Goal: Task Accomplishment & Management: Complete application form

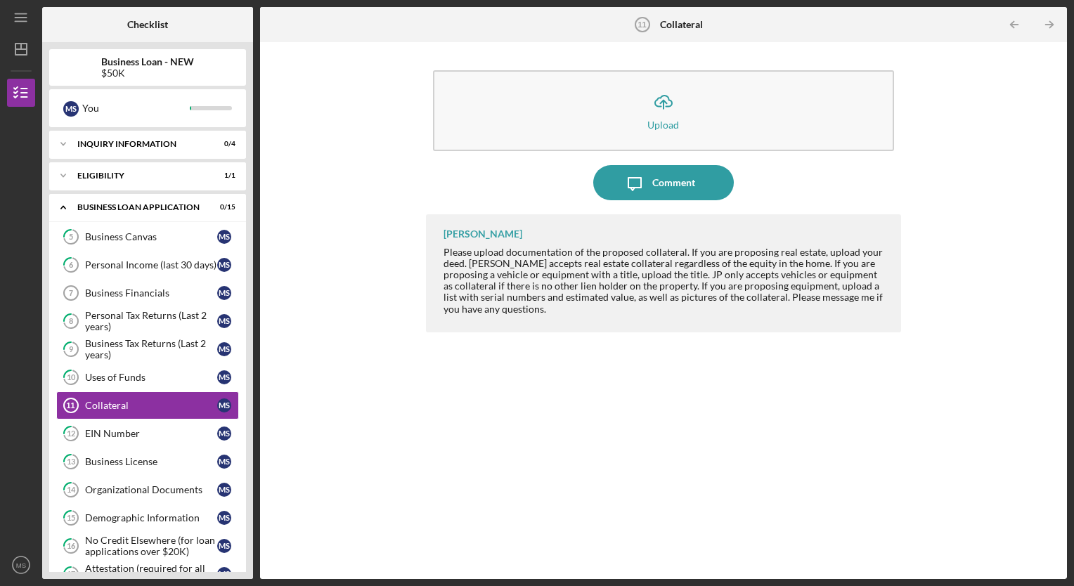
click at [242, 564] on div "5 Business Canvas M S 6 Personal Income (last 30 days) M S Business Financials …" at bounding box center [147, 437] width 197 height 429
click at [250, 569] on div "Business Loan - NEW $50K M S You Icon/Expander INQUIRY INFORMATION 0 / 4 Icon/E…" at bounding box center [147, 310] width 211 height 537
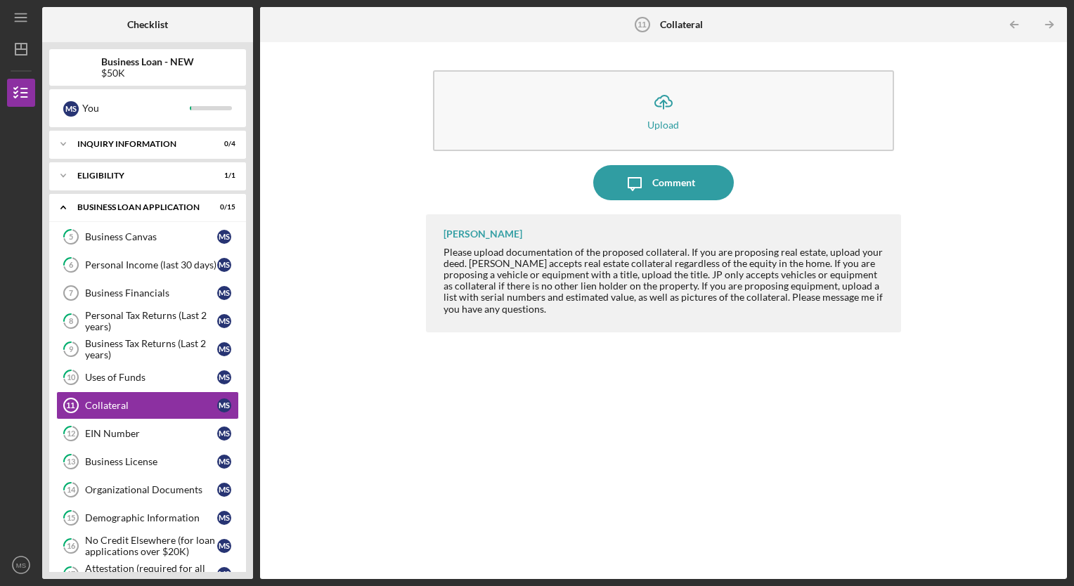
click at [250, 569] on div "Business Loan - NEW $50K M S You Icon/Expander INQUIRY INFORMATION 0 / 4 Icon/E…" at bounding box center [147, 310] width 211 height 537
click at [51, 564] on div "5 Business Canvas M S 6 Personal Income (last 30 days) M S Business Financials …" at bounding box center [147, 437] width 197 height 429
click at [51, 565] on div "5 Business Canvas M S 6 Personal Income (last 30 days) M S Business Financials …" at bounding box center [147, 437] width 197 height 429
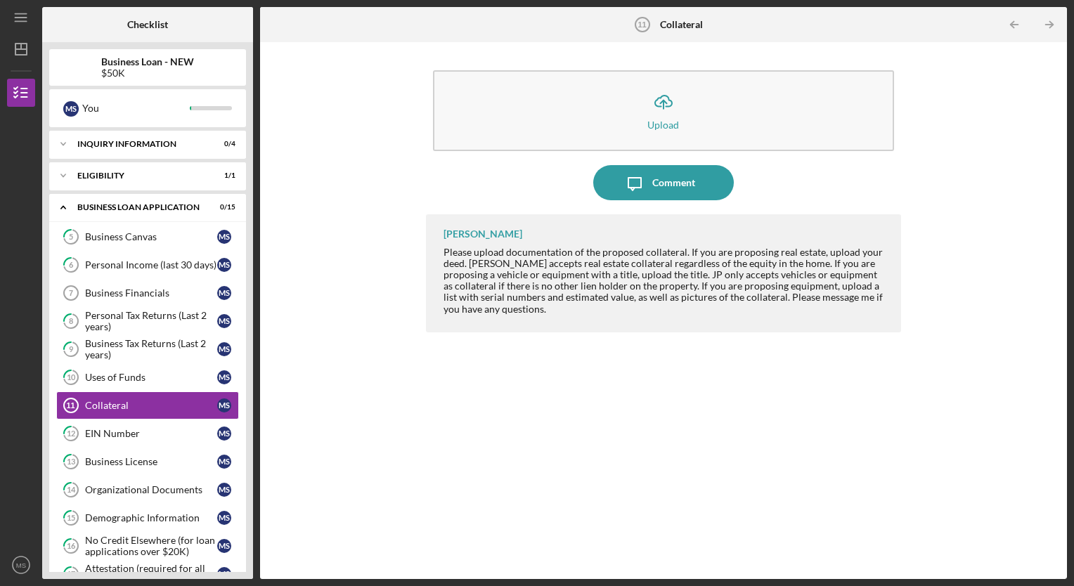
click at [246, 556] on div "Business Loan - NEW $50K M S You Icon/Expander INQUIRY INFORMATION 0 / 4 Icon/E…" at bounding box center [147, 310] width 211 height 537
drag, startPoint x: 240, startPoint y: 555, endPoint x: 232, endPoint y: 555, distance: 7.7
click at [232, 555] on div "5 Business Canvas M S 6 Personal Income (last 30 days) M S Business Financials …" at bounding box center [147, 437] width 197 height 429
click at [239, 556] on div "5 Business Canvas M S 6 Personal Income (last 30 days) M S Business Financials …" at bounding box center [147, 437] width 197 height 429
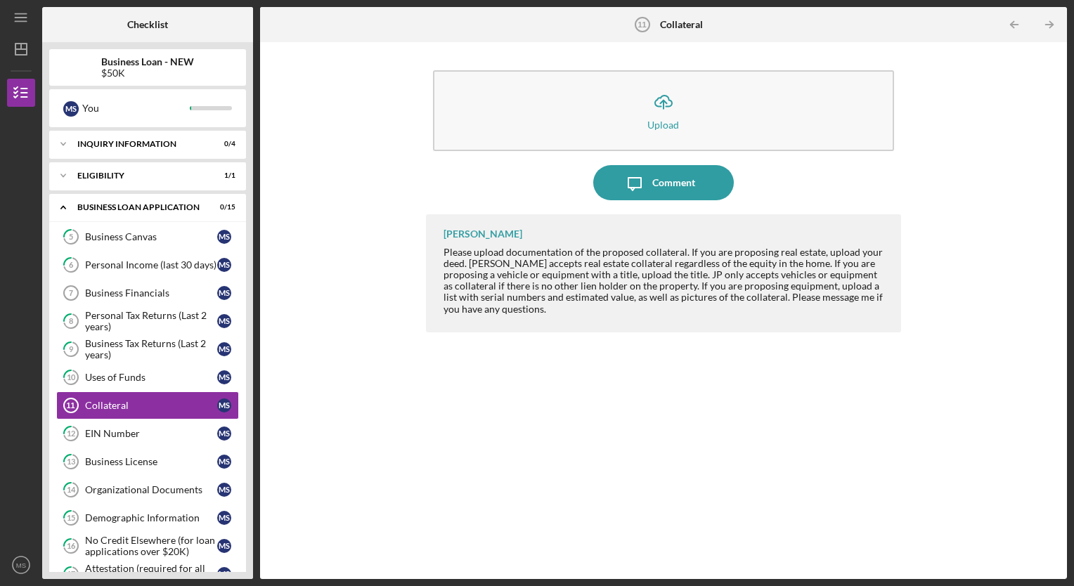
click at [239, 556] on div "5 Business Canvas M S 6 Personal Income (last 30 days) M S Business Financials …" at bounding box center [147, 437] width 197 height 429
click at [24, 270] on div at bounding box center [21, 218] width 28 height 222
click at [65, 208] on polyline at bounding box center [63, 208] width 4 height 3
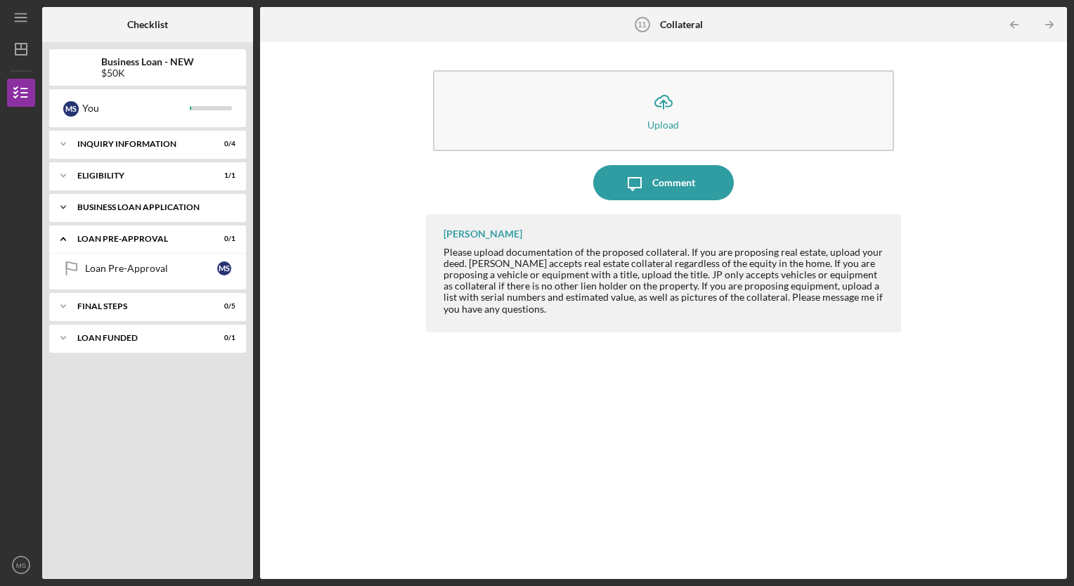
click at [65, 208] on icon "Icon/Expander" at bounding box center [63, 207] width 28 height 28
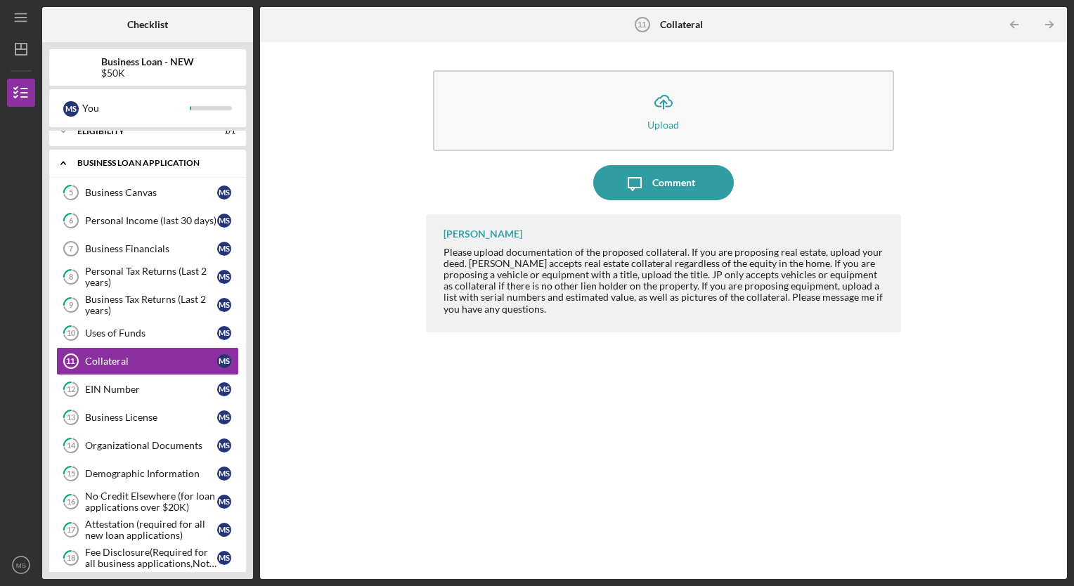
click at [65, 208] on div "Icon/Expander BUSINESS LOAN APPLICATION 0 / 15 5 Business Canvas M S 6 Personal…" at bounding box center [147, 379] width 197 height 458
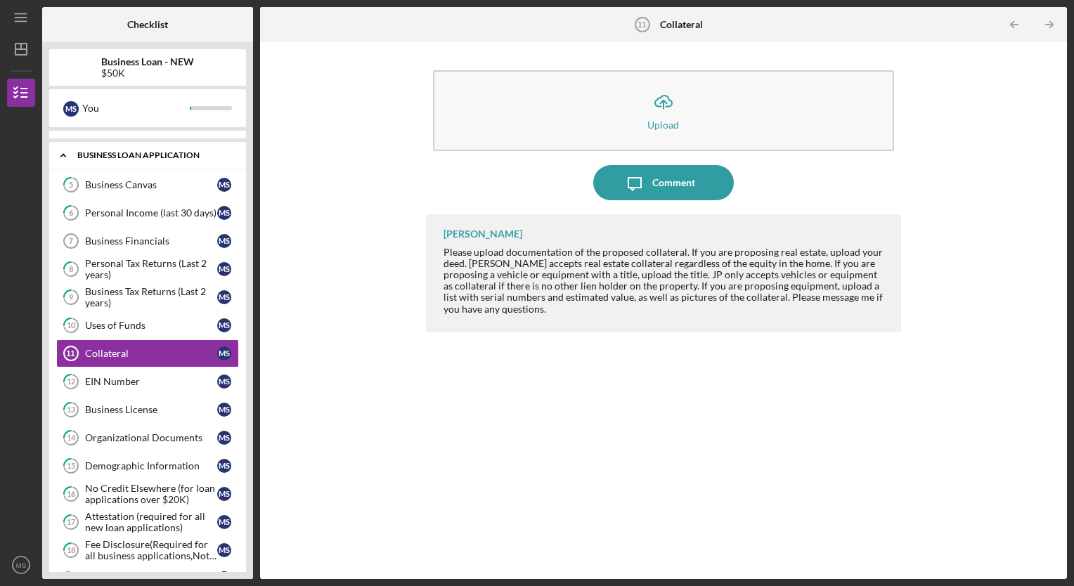
click at [64, 155] on polyline at bounding box center [63, 156] width 4 height 3
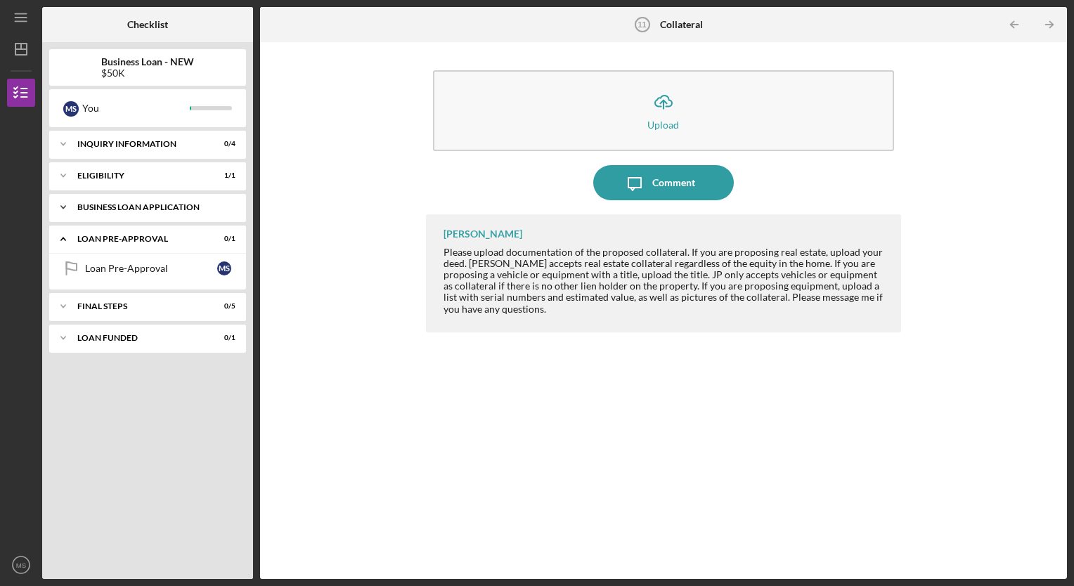
scroll to position [0, 0]
click at [63, 205] on icon "Icon/Expander" at bounding box center [63, 207] width 28 height 28
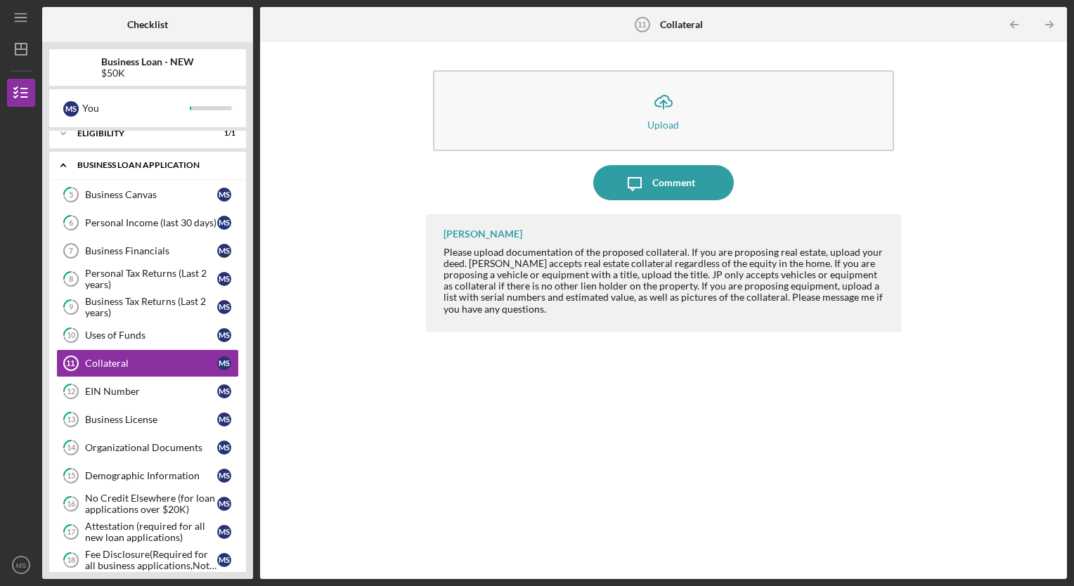
scroll to position [52, 0]
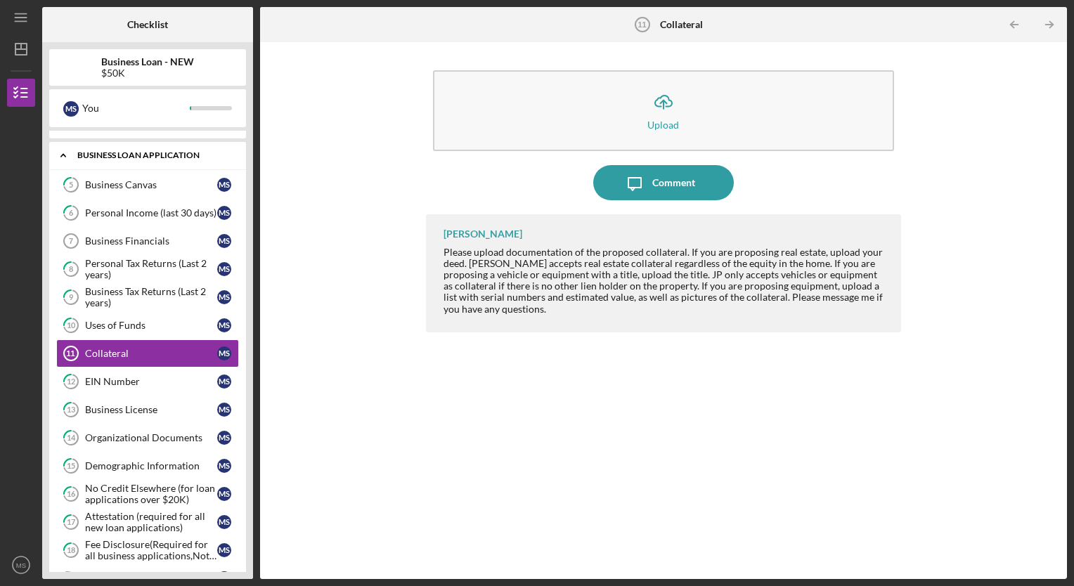
click at [65, 153] on icon "Icon/Expander" at bounding box center [63, 155] width 28 height 28
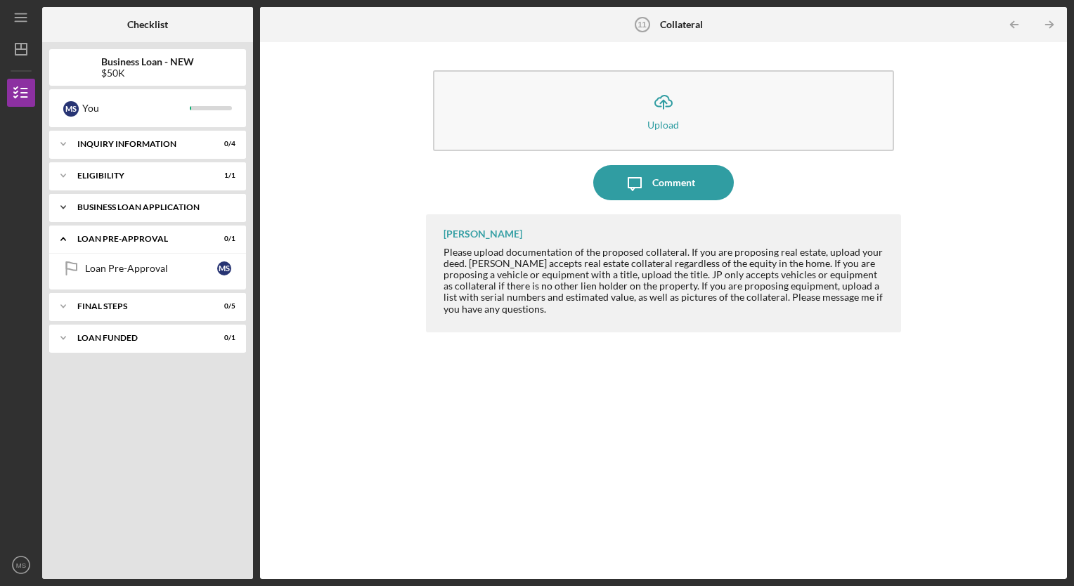
click at [65, 153] on icon "Icon/Expander" at bounding box center [63, 144] width 28 height 28
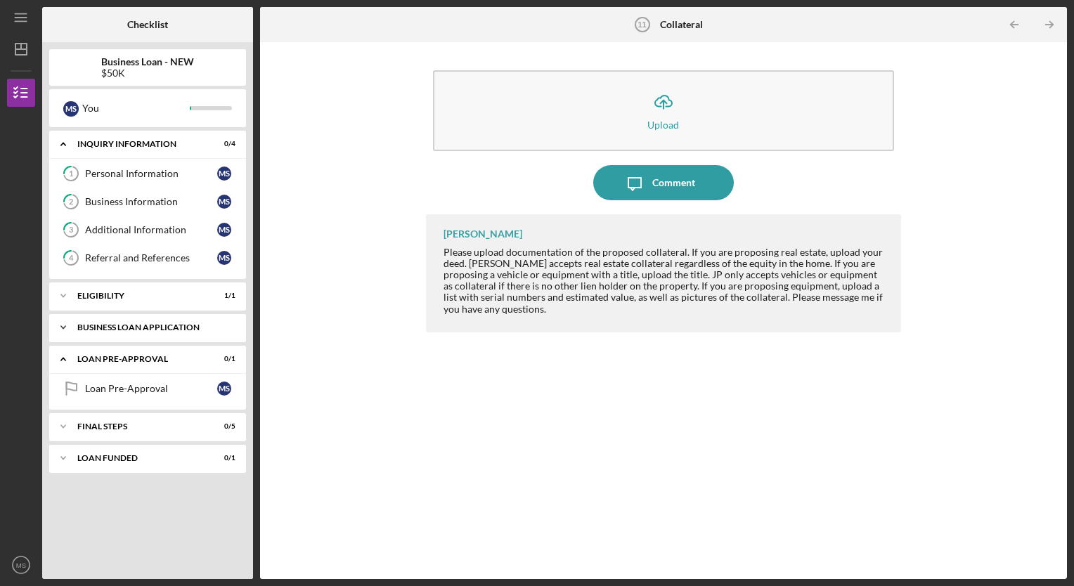
click at [65, 153] on icon "Icon/Expander" at bounding box center [63, 144] width 28 height 28
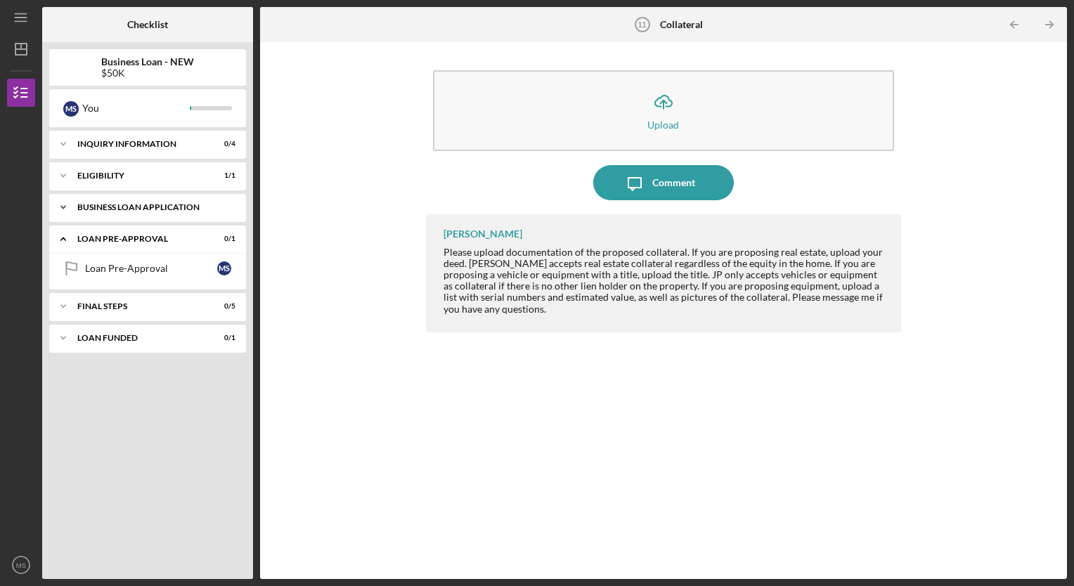
click at [63, 207] on polyline at bounding box center [63, 207] width 4 height 3
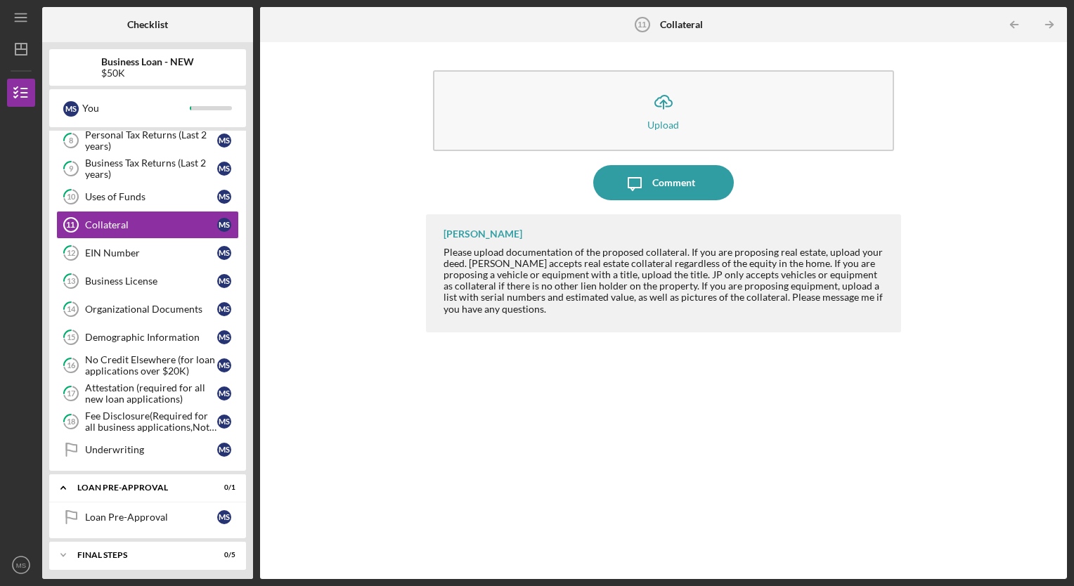
scroll to position [212, 0]
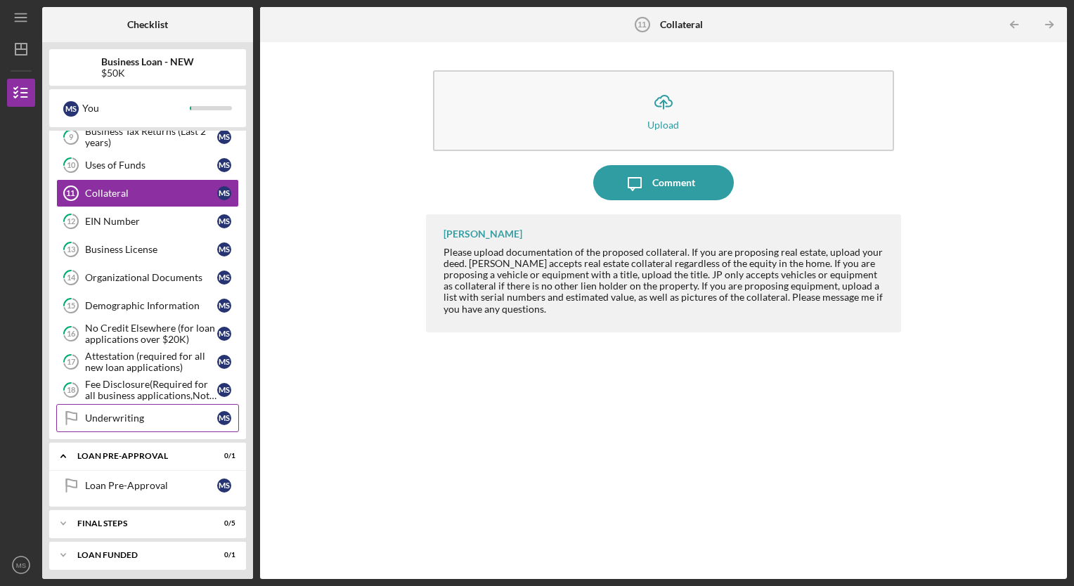
click at [104, 416] on div "Underwriting" at bounding box center [151, 418] width 132 height 11
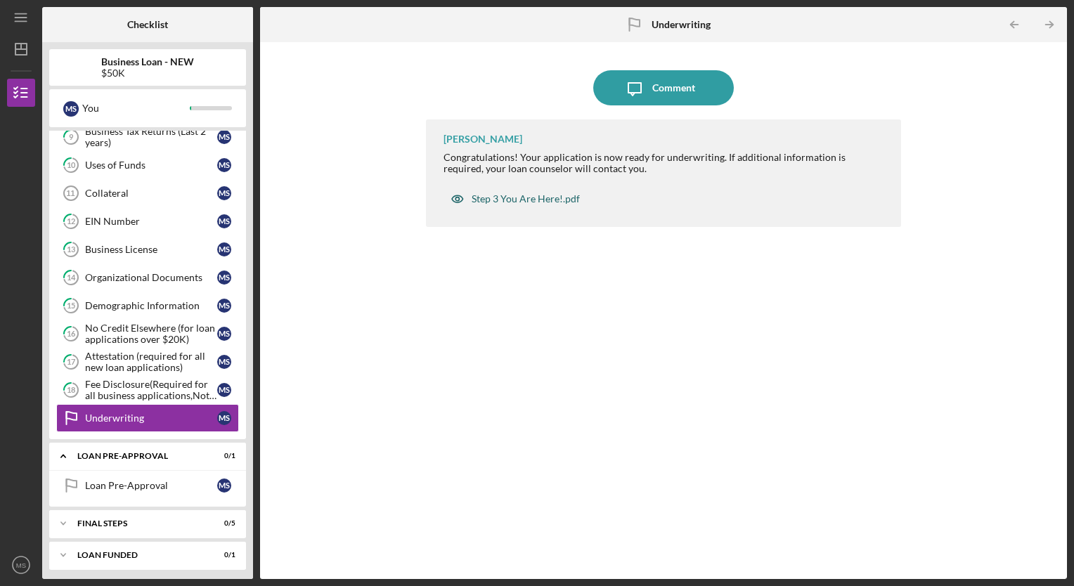
click at [526, 198] on div "Step 3 You Are Here!.pdf" at bounding box center [526, 198] width 108 height 11
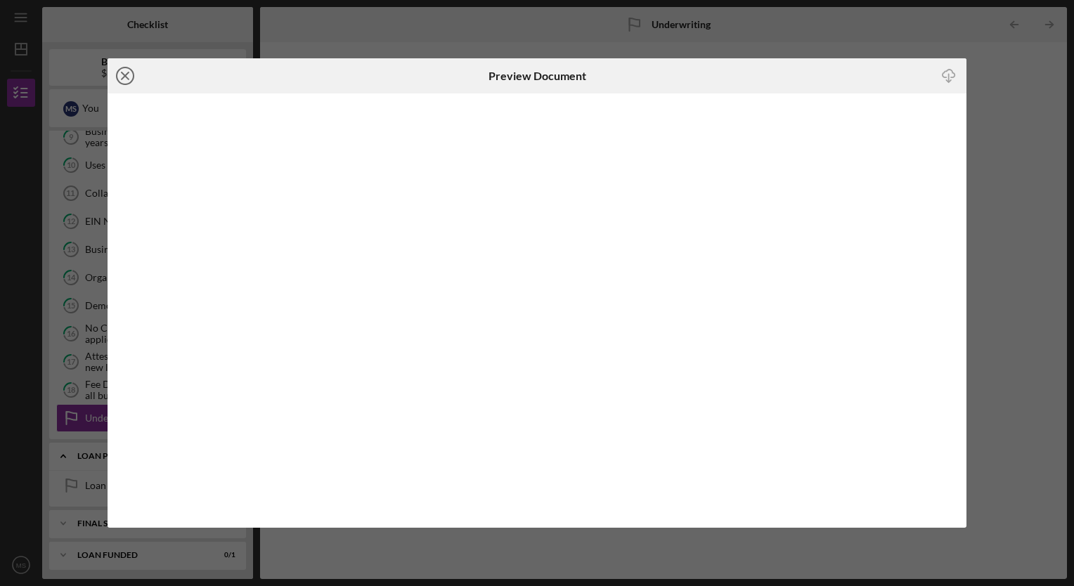
click at [129, 75] on icon "Icon/Close" at bounding box center [125, 75] width 35 height 35
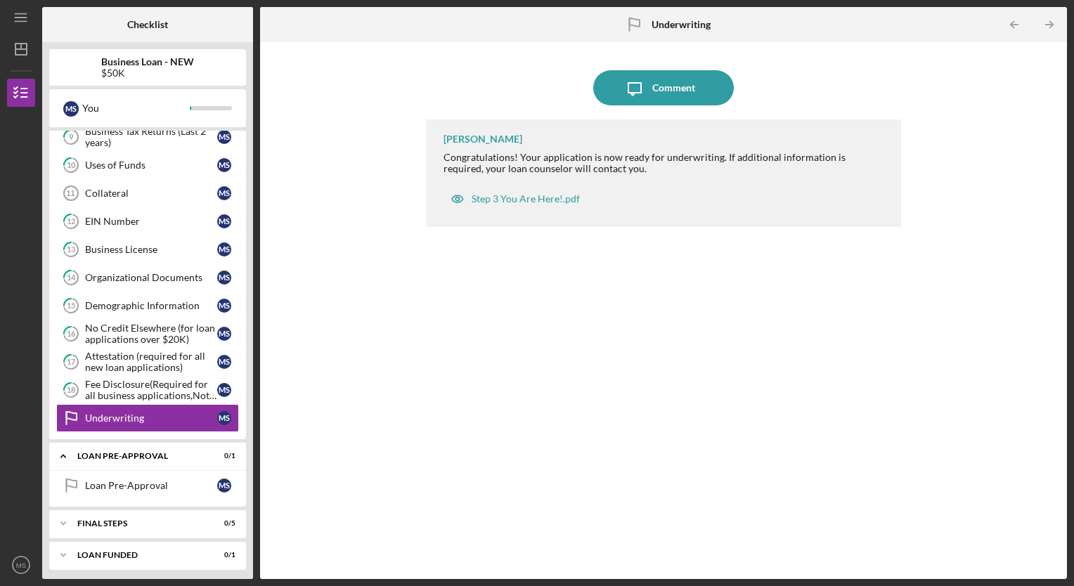
click at [60, 567] on div "Icon/Expander INQUIRY INFORMATION 0 / 4 Icon/Expander ELIGIBILITY 1 / 1 Icon/Ex…" at bounding box center [147, 351] width 197 height 441
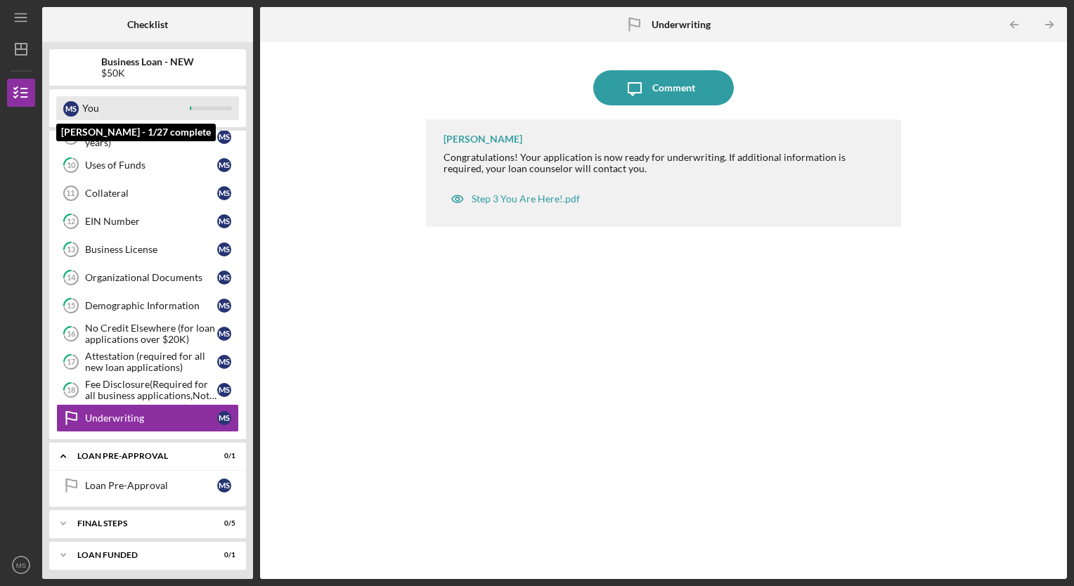
click at [58, 103] on div "M S You" at bounding box center [147, 108] width 183 height 24
click at [56, 116] on div "M S You" at bounding box center [147, 108] width 183 height 24
click at [231, 109] on div at bounding box center [211, 108] width 42 height 4
click at [199, 105] on div "M S You" at bounding box center [147, 108] width 183 height 24
click at [196, 114] on div "M S You" at bounding box center [147, 108] width 183 height 24
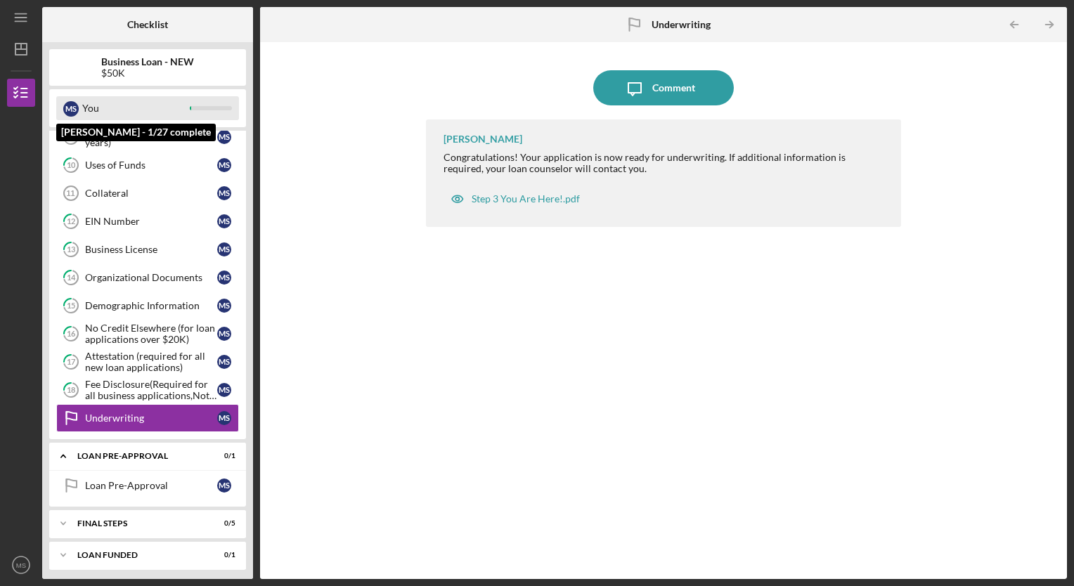
click at [103, 108] on div "You" at bounding box center [136, 108] width 108 height 24
click at [185, 101] on div "You" at bounding box center [136, 108] width 108 height 24
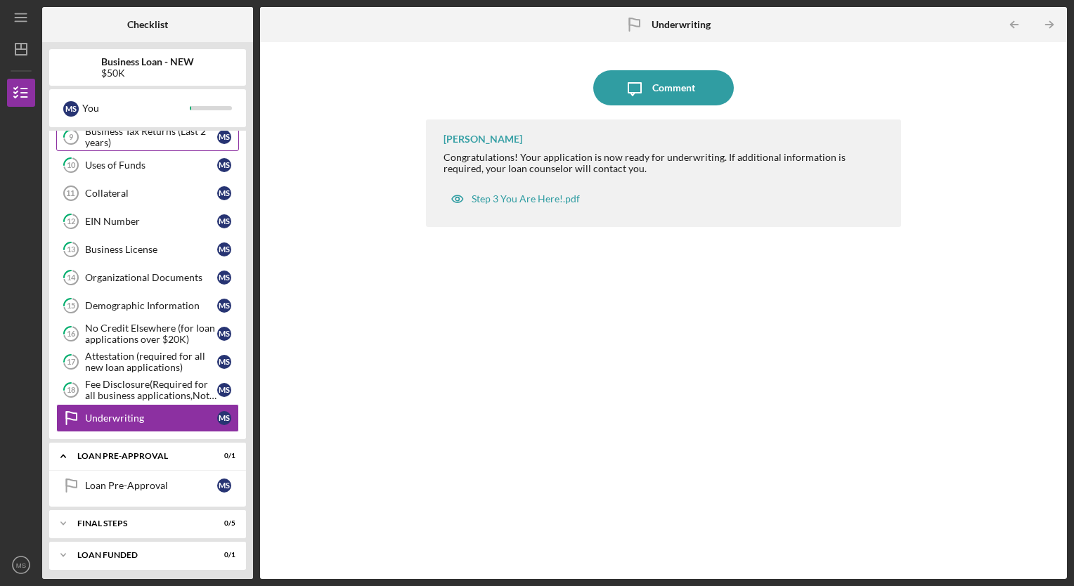
click at [53, 134] on icon "9" at bounding box center [70, 137] width 35 height 35
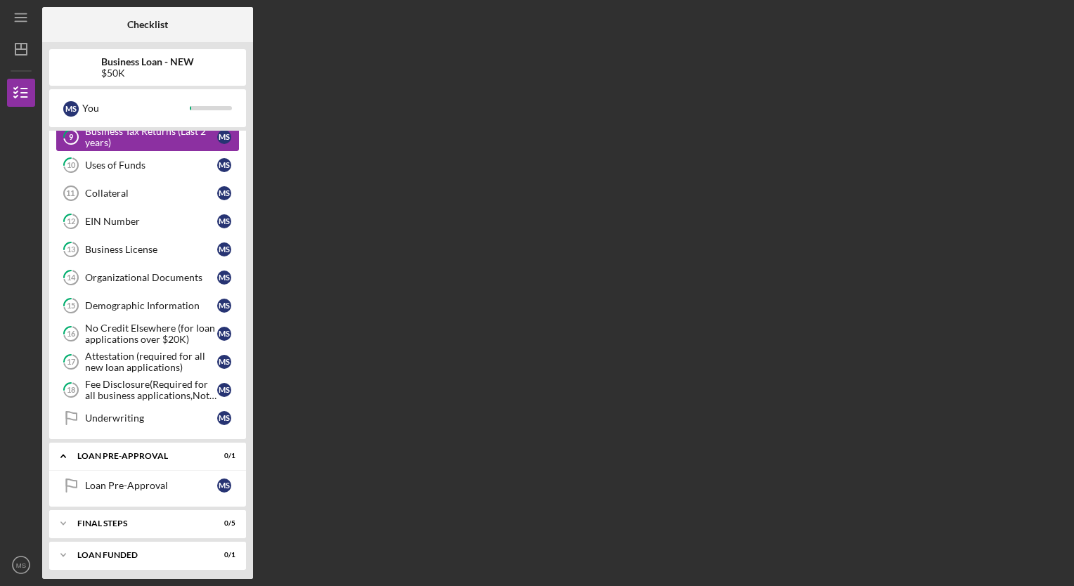
click at [53, 134] on icon "9" at bounding box center [70, 137] width 35 height 35
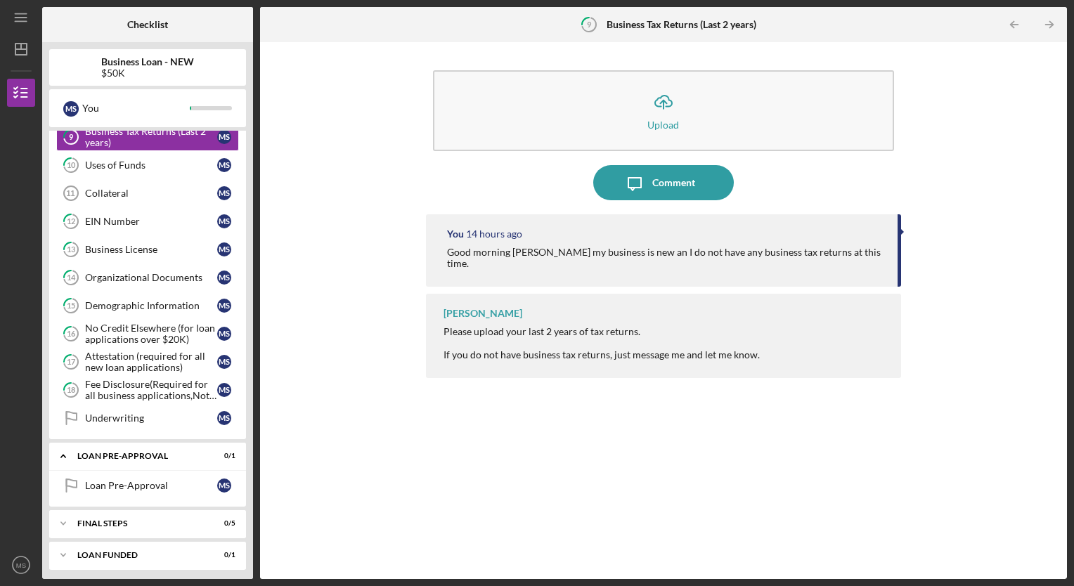
click at [15, 133] on div at bounding box center [21, 218] width 28 height 222
click at [19, 93] on icon "button" at bounding box center [21, 92] width 35 height 35
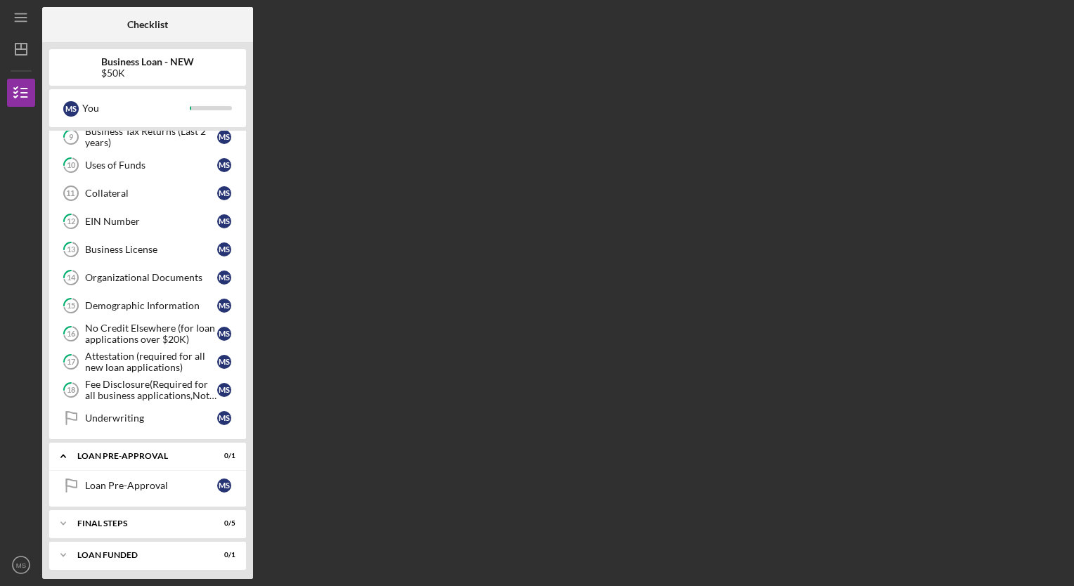
click at [17, 146] on div at bounding box center [21, 218] width 28 height 222
click at [125, 70] on div "$50K" at bounding box center [147, 72] width 93 height 11
click at [17, 570] on icon "MS" at bounding box center [21, 565] width 28 height 35
click at [29, 429] on div at bounding box center [21, 440] width 28 height 222
click at [100, 413] on div "Underwriting" at bounding box center [151, 418] width 132 height 11
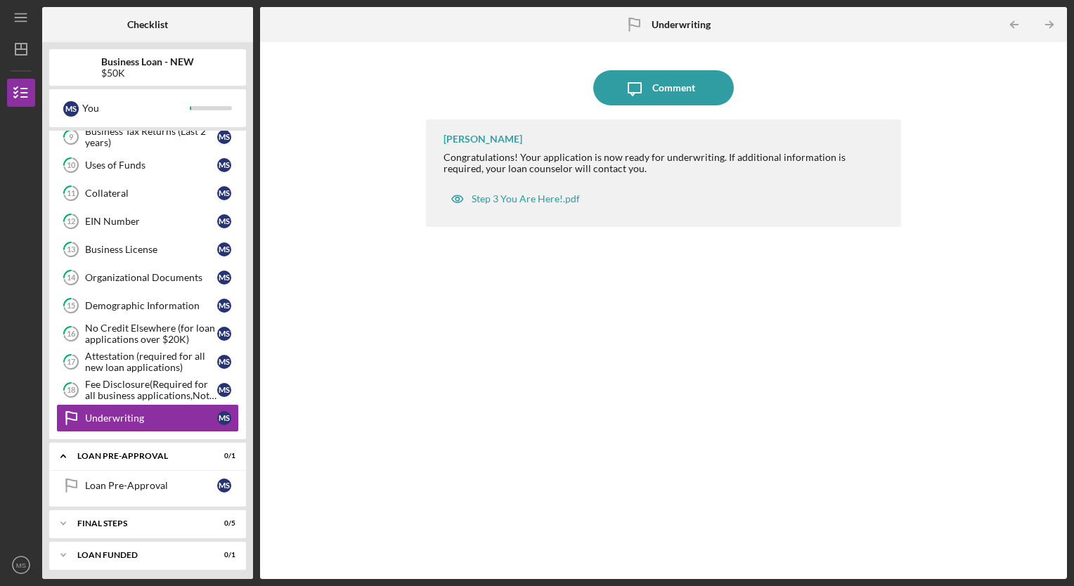
click at [69, 77] on div "Business Loan - NEW $50K" at bounding box center [147, 67] width 197 height 22
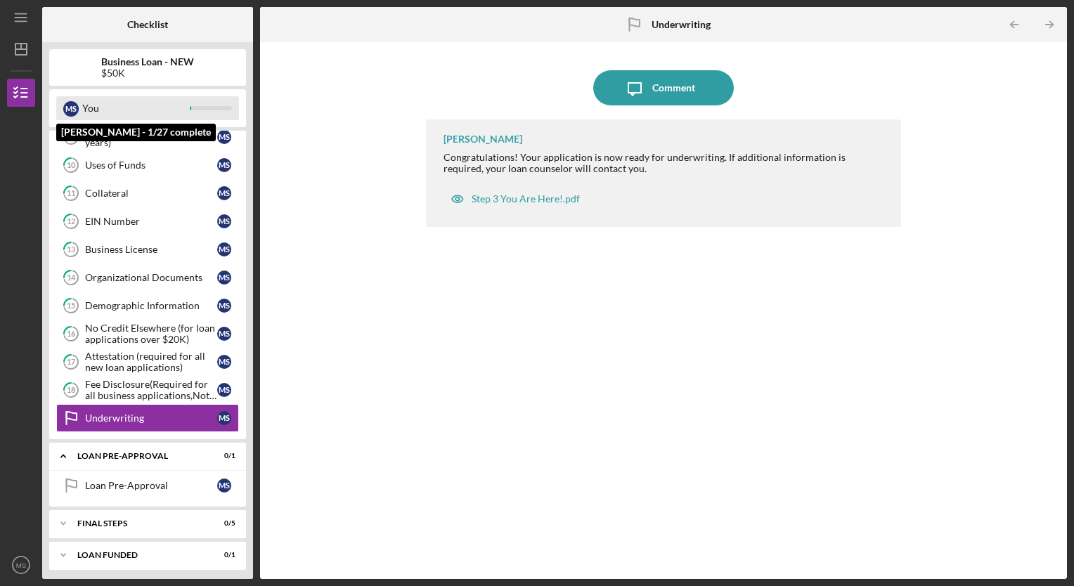
click at [71, 105] on div "M S" at bounding box center [70, 108] width 15 height 15
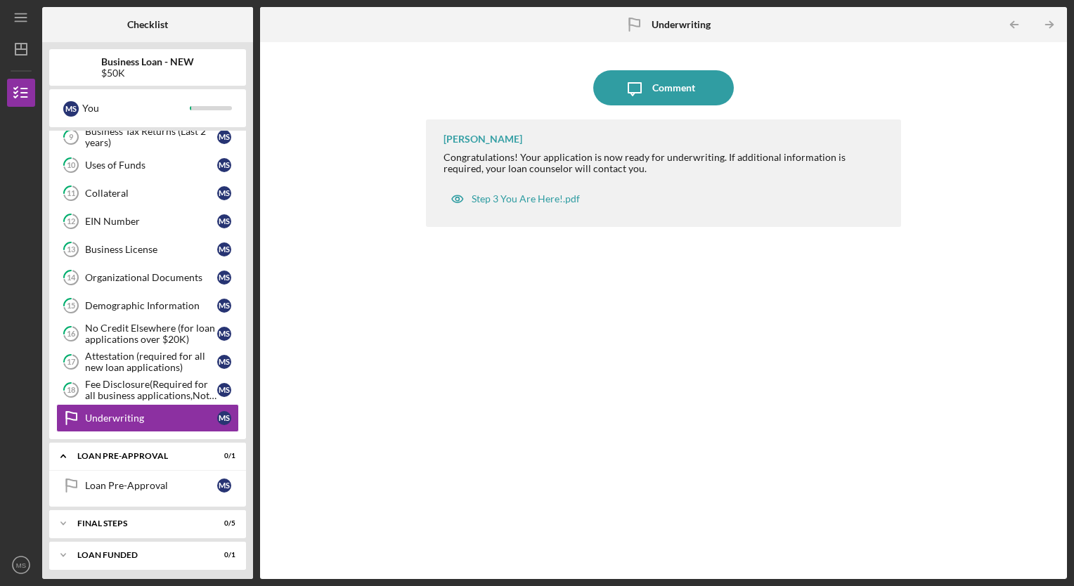
click at [247, 137] on div "Business Loan - NEW $50K M S You Icon/Expander INQUIRY INFORMATION 0 / 4 Icon/E…" at bounding box center [147, 310] width 211 height 537
click at [47, 241] on div "Business Loan - NEW $50K M S You Icon/Expander INQUIRY INFORMATION 0 / 4 Icon/E…" at bounding box center [147, 310] width 211 height 537
drag, startPoint x: 58, startPoint y: 250, endPoint x: 49, endPoint y: 269, distance: 21.1
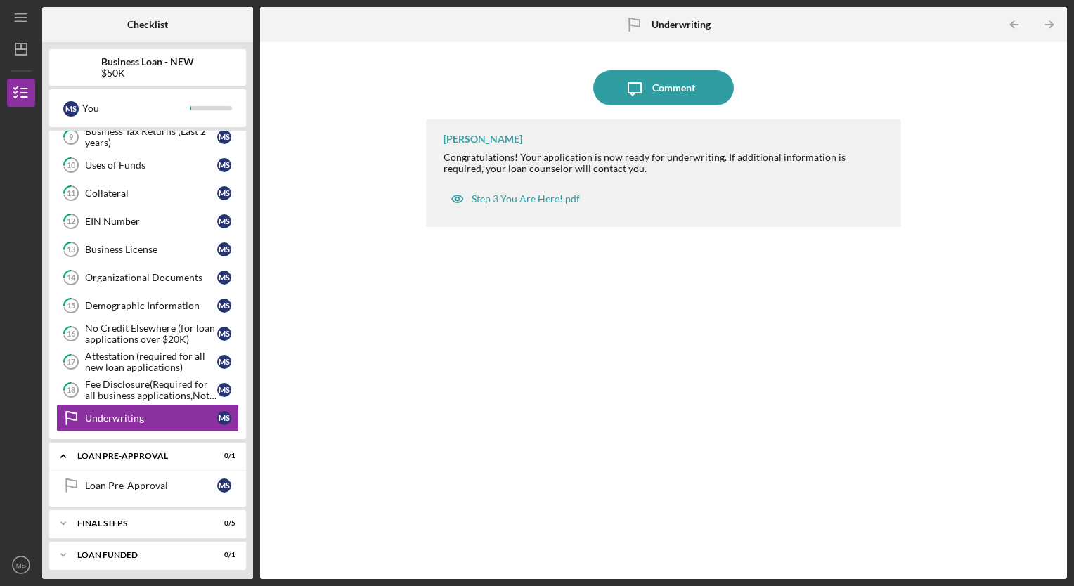
click at [49, 269] on div "5 Business Canvas M S 6 Personal Income (last 30 days) M S Business Financials …" at bounding box center [147, 225] width 197 height 429
click at [48, 148] on div "Business Loan - NEW $50K M S You Icon/Expander INQUIRY INFORMATION 0 / 4 Icon/E…" at bounding box center [147, 310] width 211 height 537
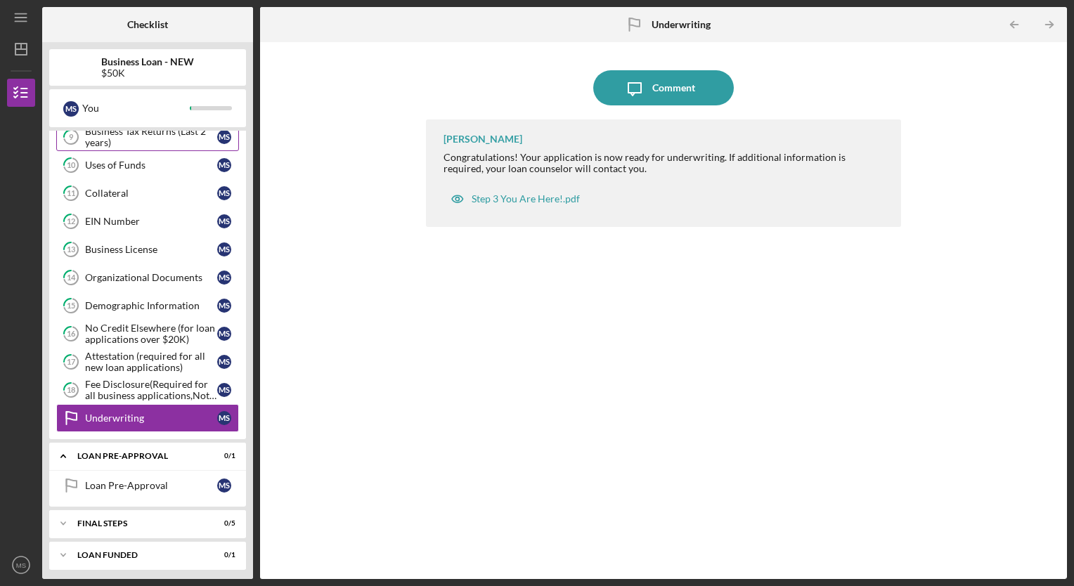
drag, startPoint x: 48, startPoint y: 148, endPoint x: 53, endPoint y: 142, distance: 8.0
click at [53, 142] on icon "9" at bounding box center [70, 137] width 35 height 35
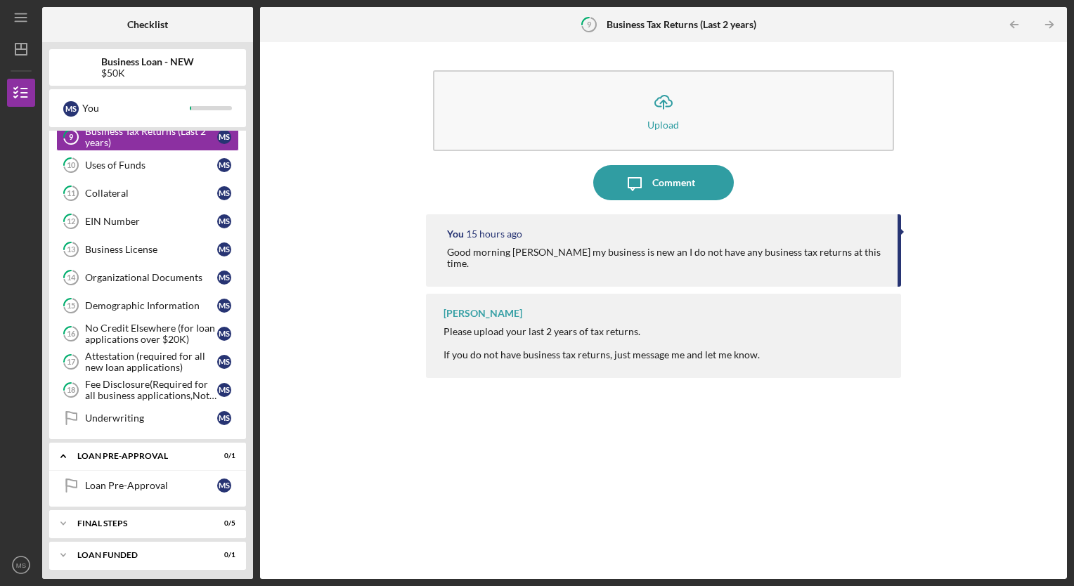
click at [50, 170] on div "5 Business Canvas M S 6 Personal Income (last 30 days) M S Business Financials …" at bounding box center [147, 225] width 197 height 429
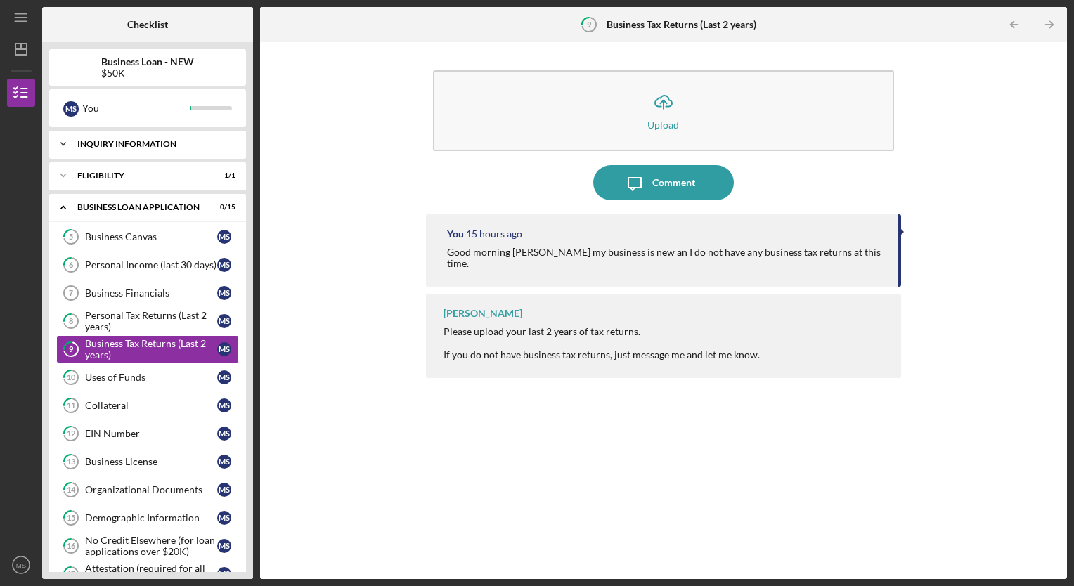
click at [65, 143] on polyline at bounding box center [63, 144] width 4 height 3
